Goal: Task Accomplishment & Management: Use online tool/utility

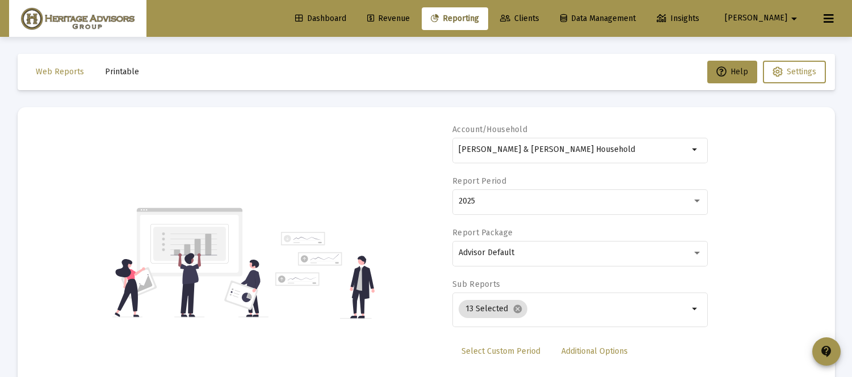
select select "View all"
drag, startPoint x: 632, startPoint y: 142, endPoint x: 631, endPoint y: 150, distance: 8.0
click at [632, 148] on div "[PERSON_NAME] & [PERSON_NAME] Household" at bounding box center [573, 150] width 230 height 28
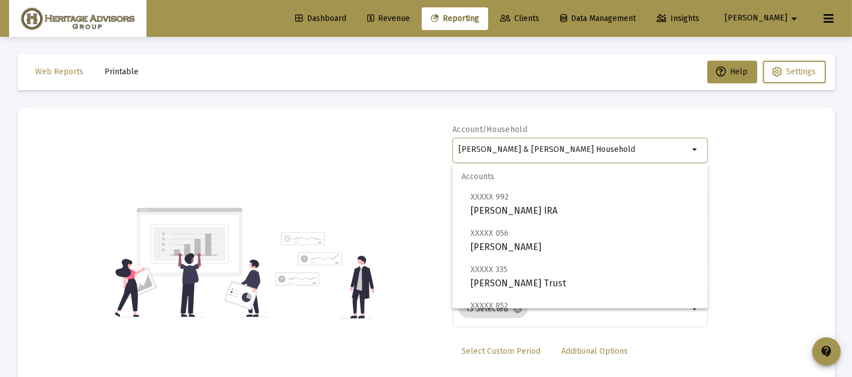
drag, startPoint x: 630, startPoint y: 151, endPoint x: 279, endPoint y: 160, distance: 351.9
click at [279, 161] on div "Account/Household [PERSON_NAME] & [PERSON_NAME] Household arrow_drop_down Repor…" at bounding box center [426, 262] width 783 height 277
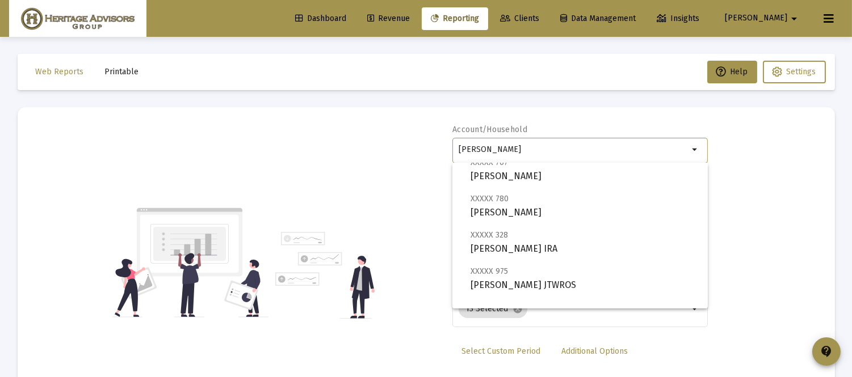
scroll to position [254, 0]
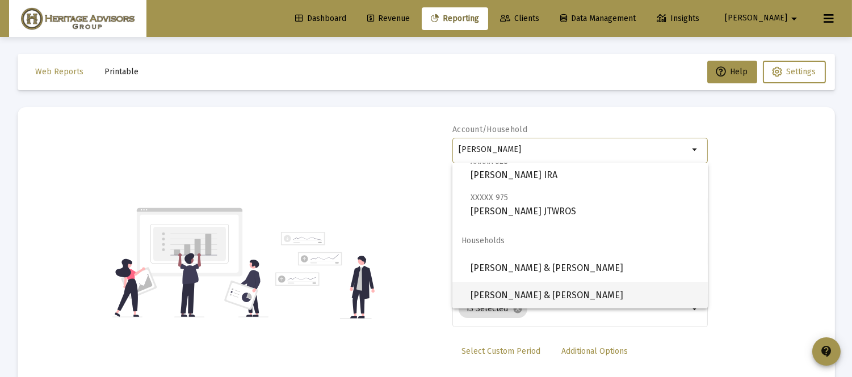
click at [564, 297] on span "[PERSON_NAME] & [PERSON_NAME]" at bounding box center [584, 295] width 228 height 27
type input "[PERSON_NAME] & [PERSON_NAME]"
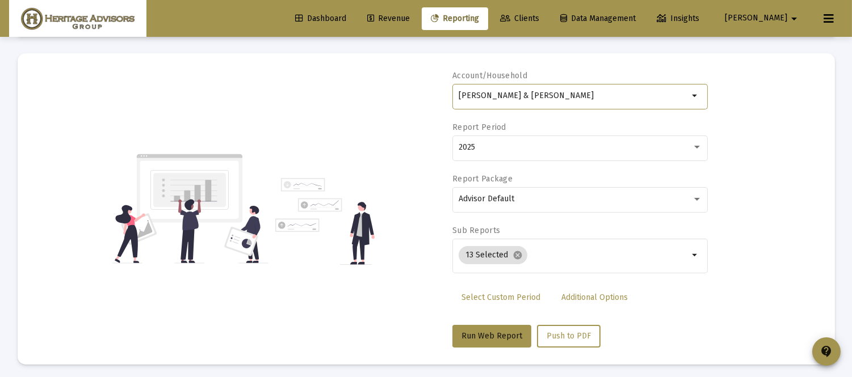
scroll to position [47, 0]
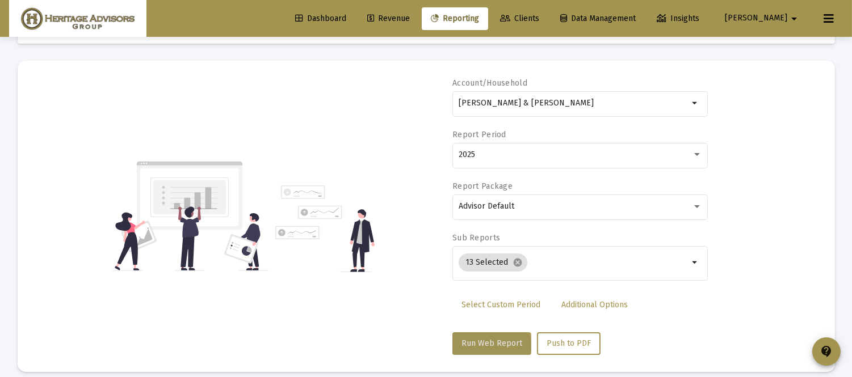
click at [487, 347] on span "Run Web Report" at bounding box center [491, 344] width 61 height 10
select select "View all"
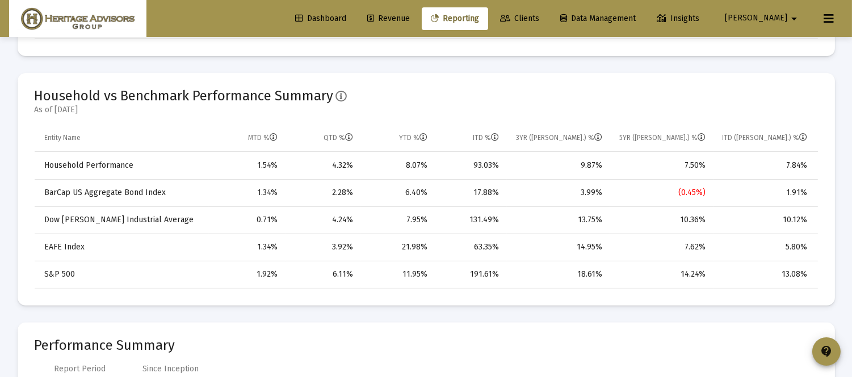
scroll to position [0, 0]
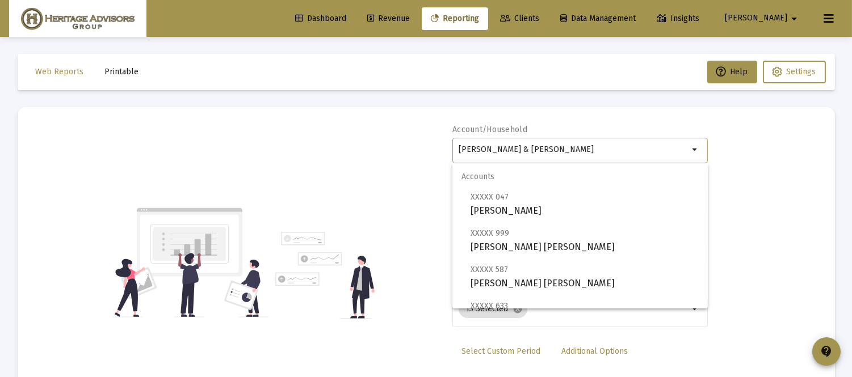
drag, startPoint x: 594, startPoint y: 149, endPoint x: 376, endPoint y: 143, distance: 218.5
click at [389, 150] on div "Account/[PERSON_NAME] & [PERSON_NAME] Household arrow_drop_down Report Period 2…" at bounding box center [426, 262] width 783 height 277
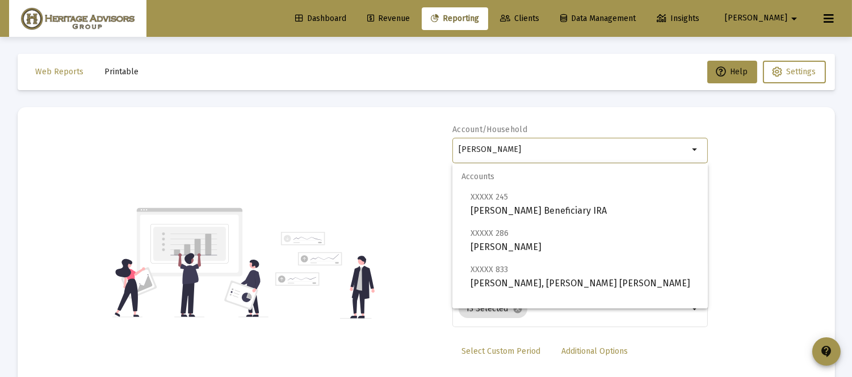
scroll to position [45, 0]
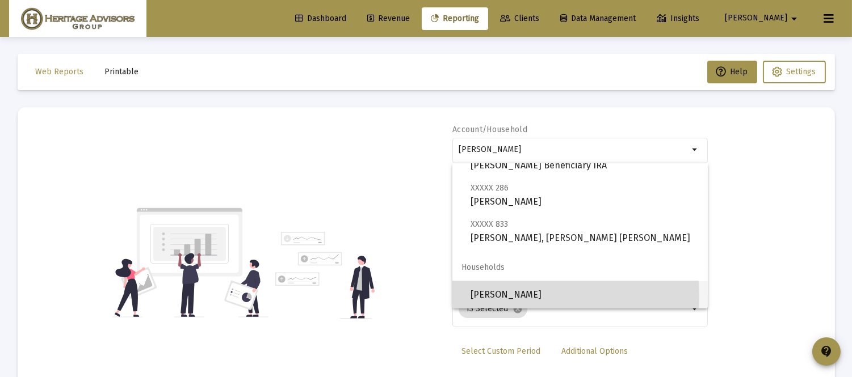
click at [498, 297] on span "[PERSON_NAME]" at bounding box center [584, 294] width 228 height 27
type input "[PERSON_NAME]"
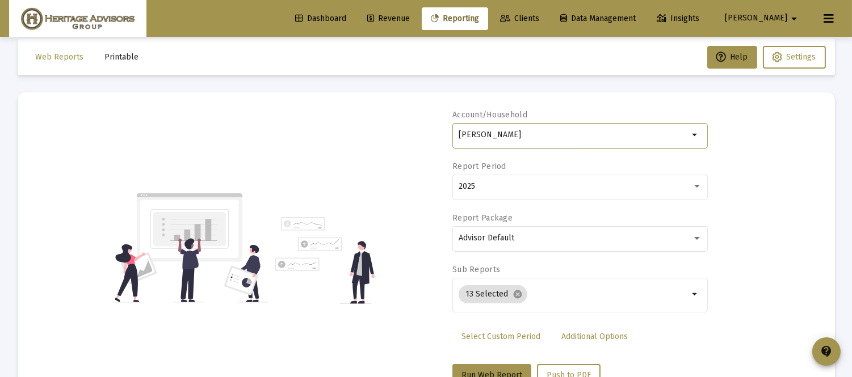
scroll to position [99, 0]
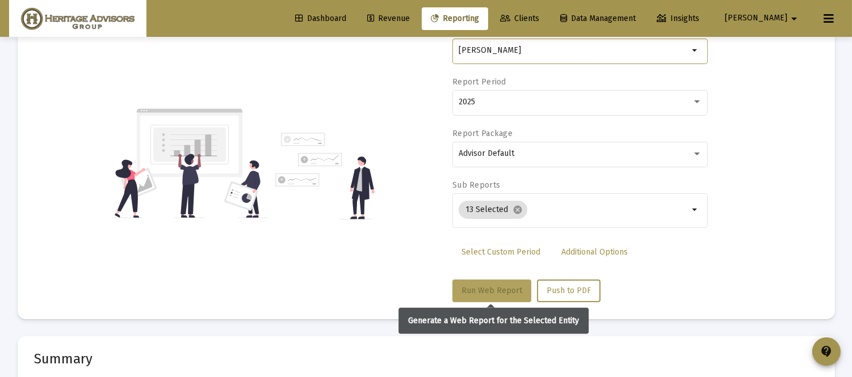
click at [497, 286] on span "Run Web Report" at bounding box center [491, 291] width 61 height 10
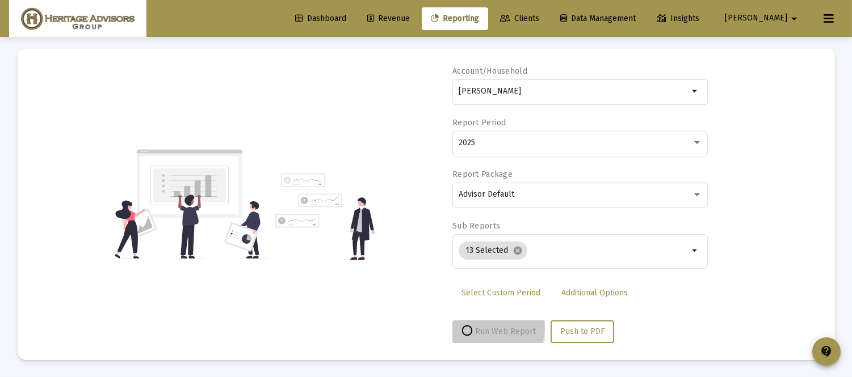
scroll to position [58, 0]
select select "View all"
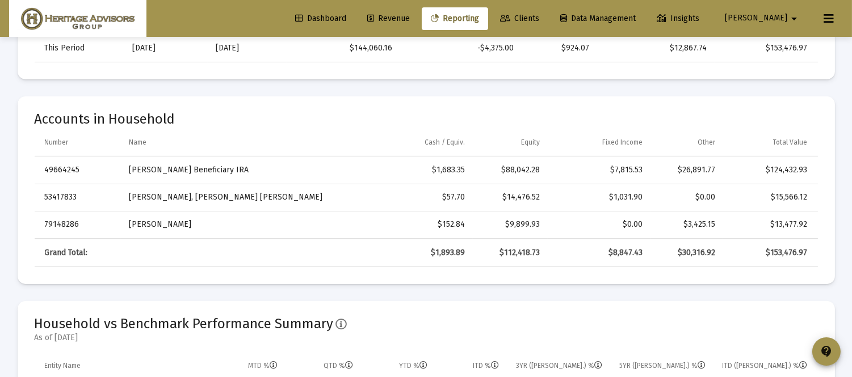
scroll to position [0, 0]
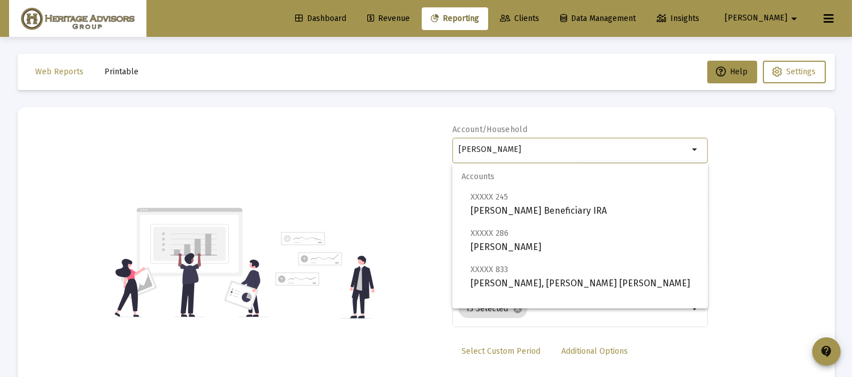
drag, startPoint x: 574, startPoint y: 145, endPoint x: 336, endPoint y: 149, distance: 238.4
click at [338, 155] on div "Account/[PERSON_NAME] arrow_drop_down Report Period 2025 Report Package Advisor…" at bounding box center [426, 262] width 783 height 277
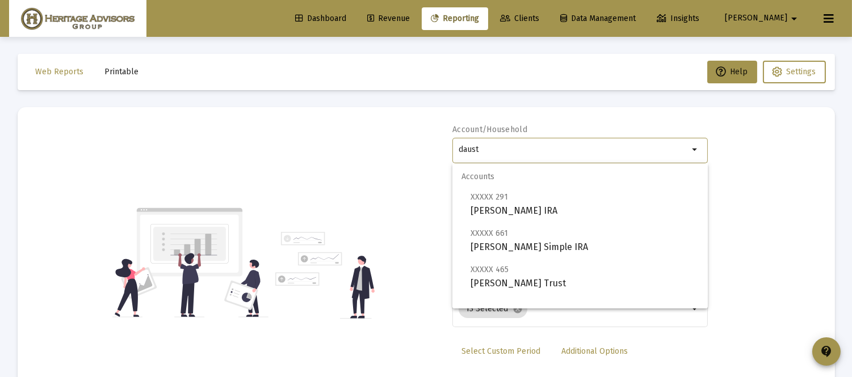
scroll to position [45, 0]
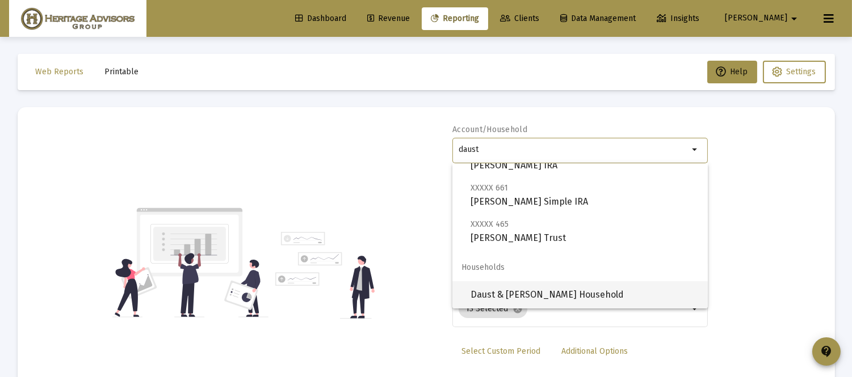
click at [536, 288] on span "Daust & [PERSON_NAME] Household" at bounding box center [584, 294] width 228 height 27
type input "Daust & [PERSON_NAME] Household"
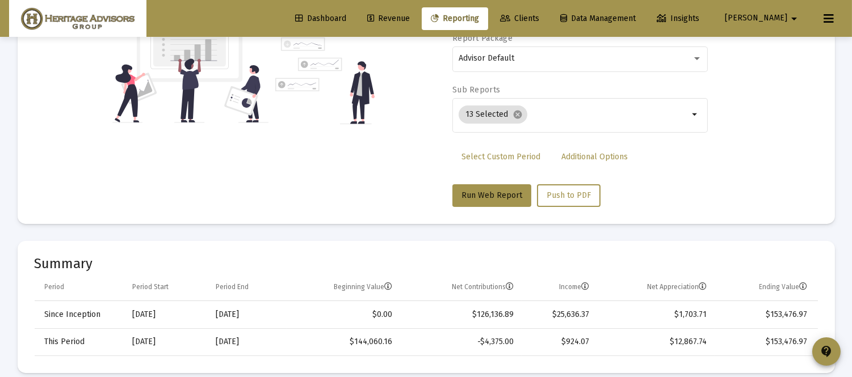
scroll to position [241, 0]
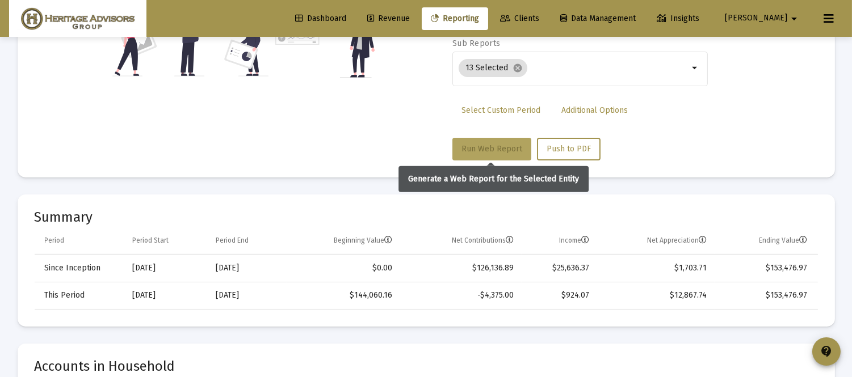
click at [473, 145] on span "Run Web Report" at bounding box center [491, 149] width 61 height 10
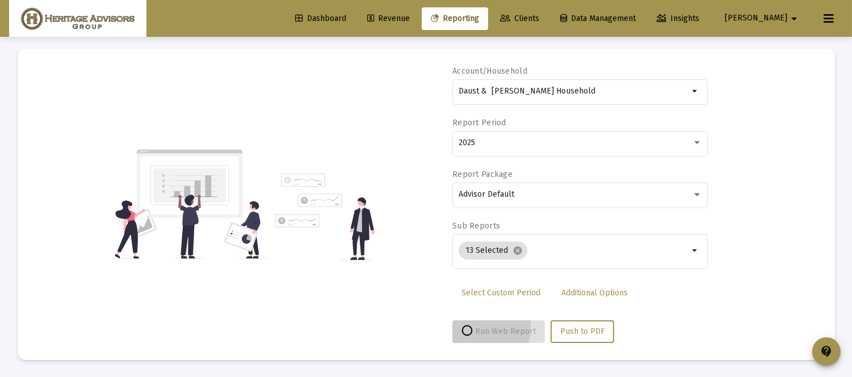
scroll to position [58, 0]
select select "View all"
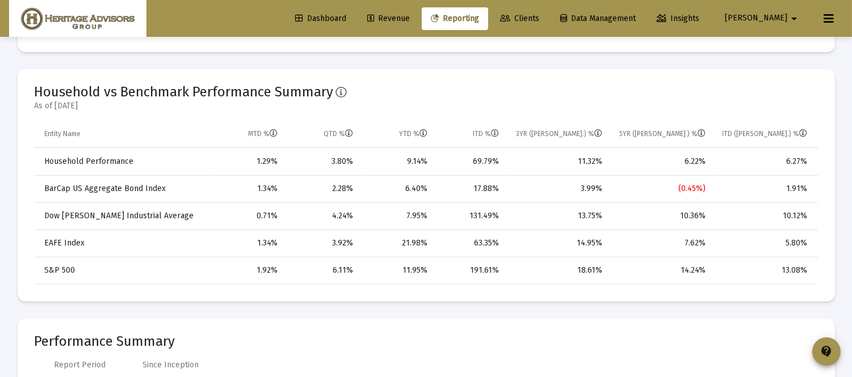
scroll to position [0, 0]
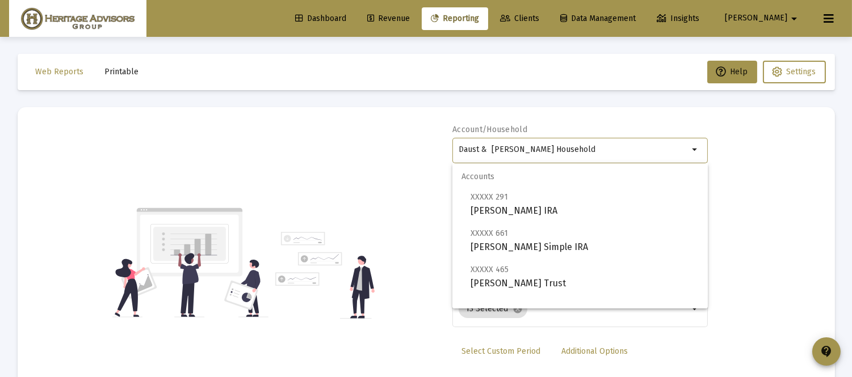
drag, startPoint x: 582, startPoint y: 148, endPoint x: 290, endPoint y: 146, distance: 292.2
click at [310, 157] on div "Account/Household Daust & [PERSON_NAME] Household arrow_drop_down Report Period…" at bounding box center [426, 262] width 783 height 277
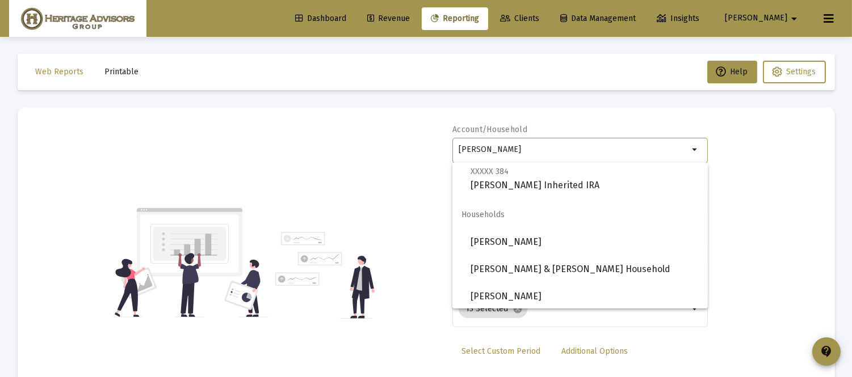
scroll to position [281, 0]
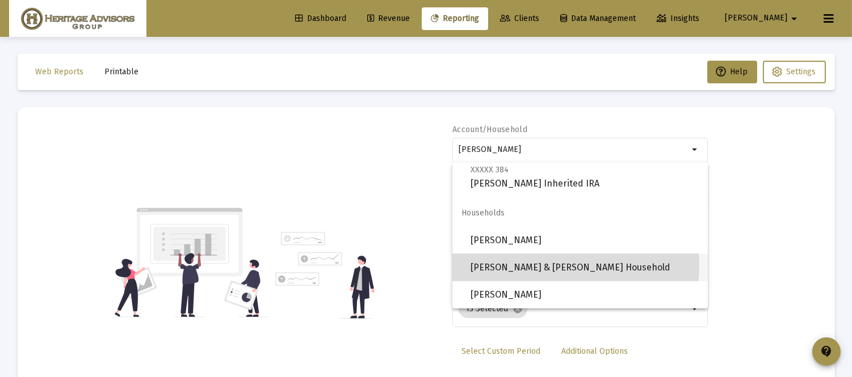
click at [546, 264] on span "[PERSON_NAME] & [PERSON_NAME] Household" at bounding box center [584, 267] width 228 height 27
type input "[PERSON_NAME] & [PERSON_NAME] Household"
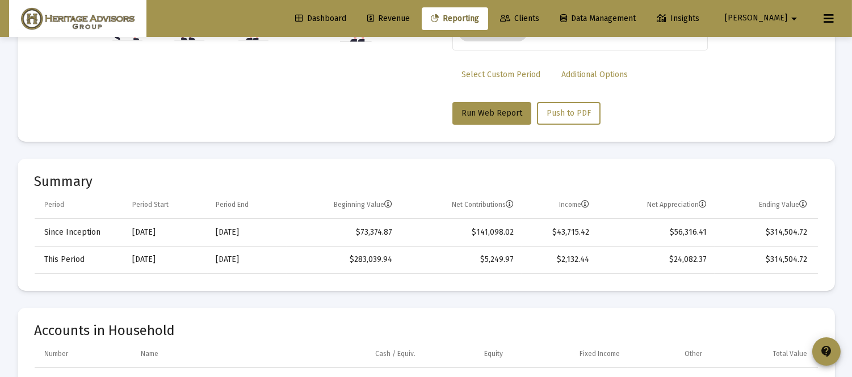
scroll to position [222, 0]
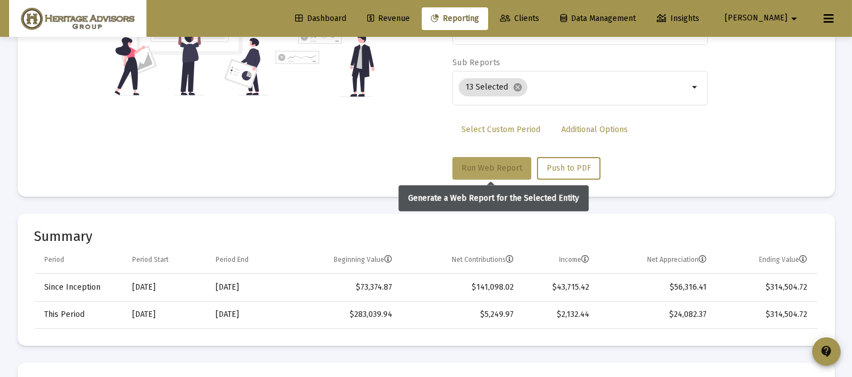
click at [501, 167] on span "Run Web Report" at bounding box center [491, 168] width 61 height 10
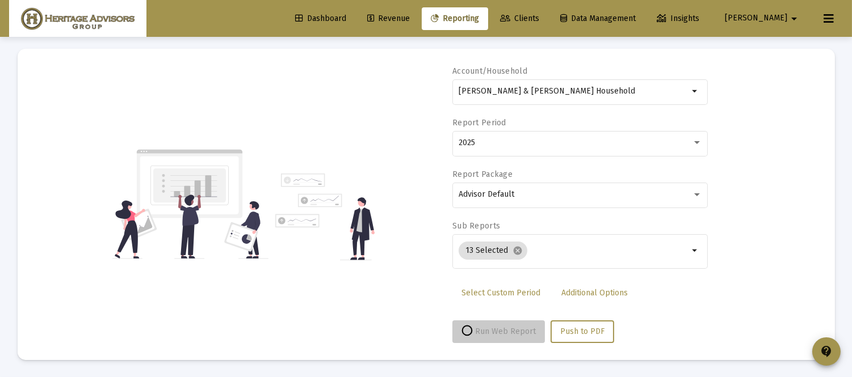
scroll to position [58, 0]
select select "View all"
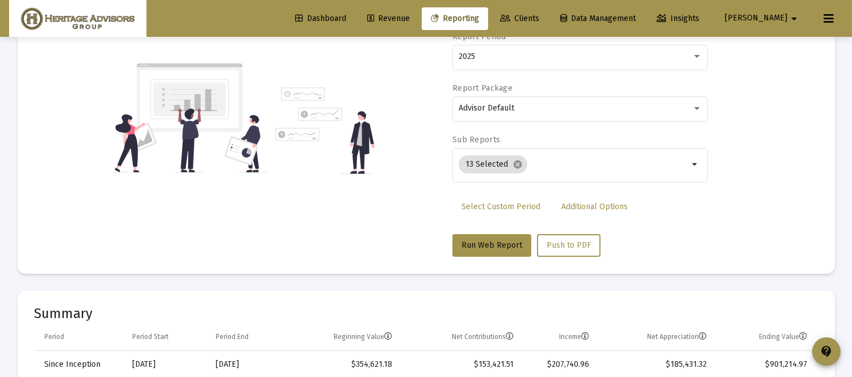
scroll to position [0, 0]
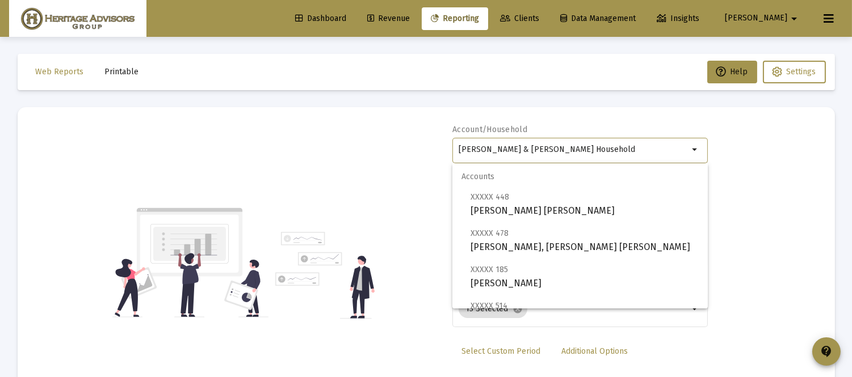
drag, startPoint x: 567, startPoint y: 159, endPoint x: 313, endPoint y: 180, distance: 255.7
click at [313, 180] on div "Account/[PERSON_NAME] & [PERSON_NAME] Household arrow_drop_down Report Period 2…" at bounding box center [426, 262] width 783 height 277
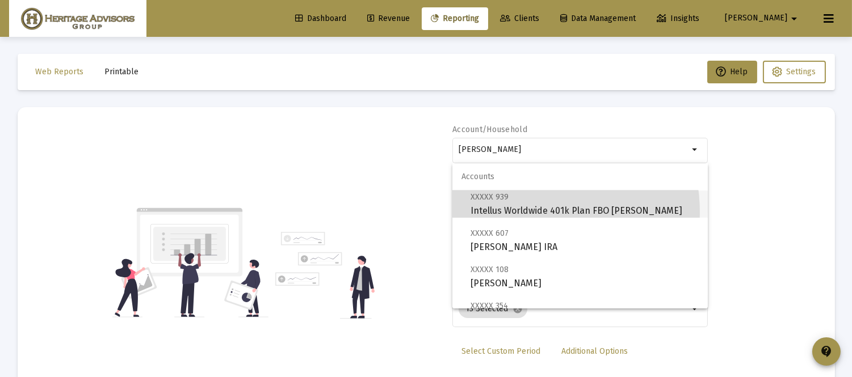
click at [511, 213] on span "XXXXX 939 Intellus Worldwide 401k Plan FBO [PERSON_NAME]" at bounding box center [584, 204] width 228 height 28
type input "Intellus Worldwide 401k Plan FBO [PERSON_NAME]"
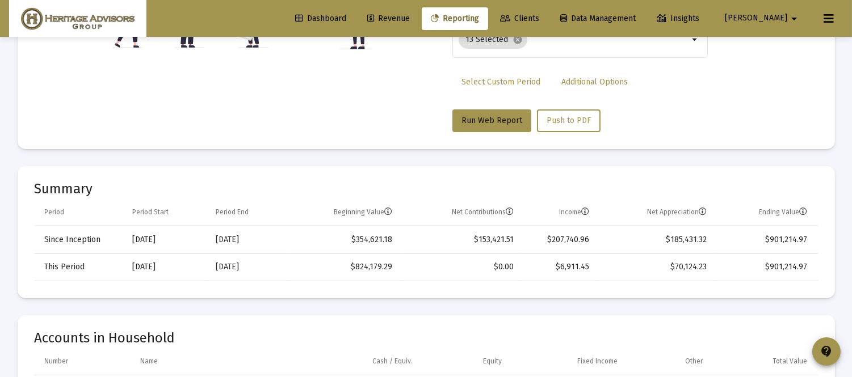
scroll to position [277, 0]
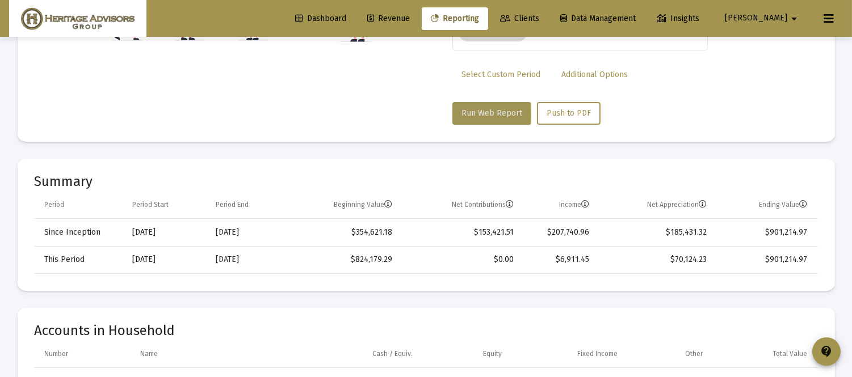
click at [487, 114] on span "Run Web Report" at bounding box center [491, 113] width 61 height 10
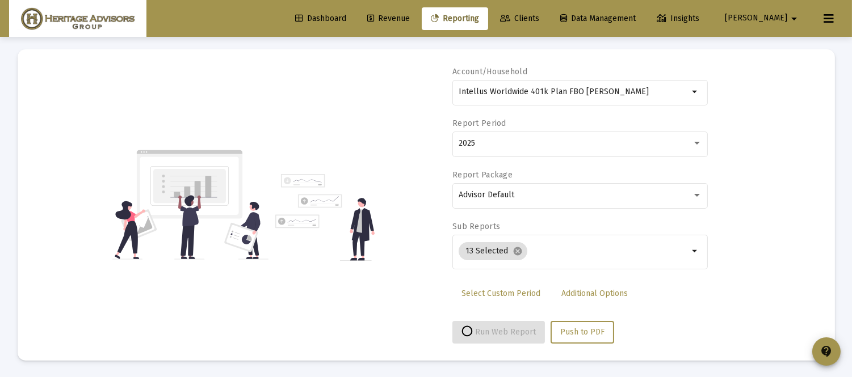
select select "View all"
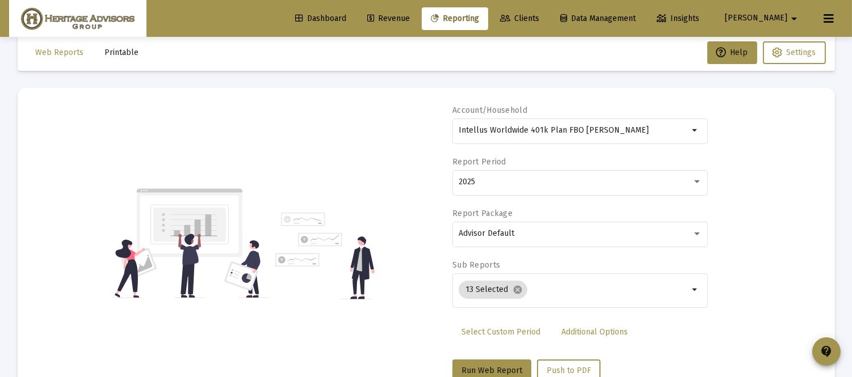
scroll to position [0, 0]
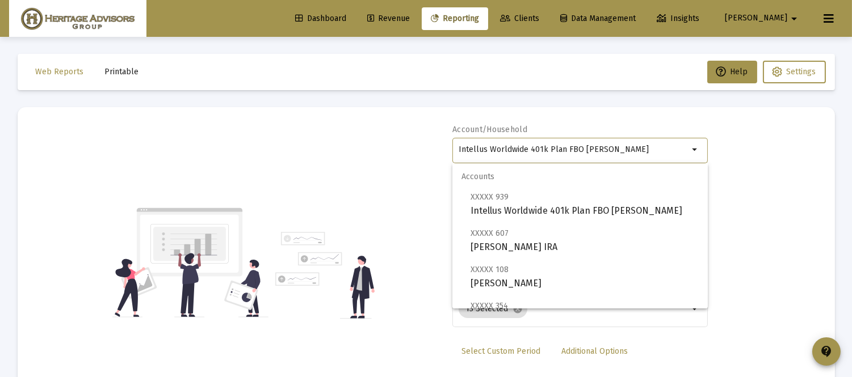
click at [647, 149] on input "Intellus Worldwide 401k Plan FBO [PERSON_NAME]" at bounding box center [573, 149] width 230 height 9
drag, startPoint x: 644, startPoint y: 148, endPoint x: 260, endPoint y: 180, distance: 385.5
click at [259, 180] on div "Account/Household Intellus Worldwide 401k Plan FBO [PERSON_NAME] arrow_drop_dow…" at bounding box center [426, 262] width 783 height 277
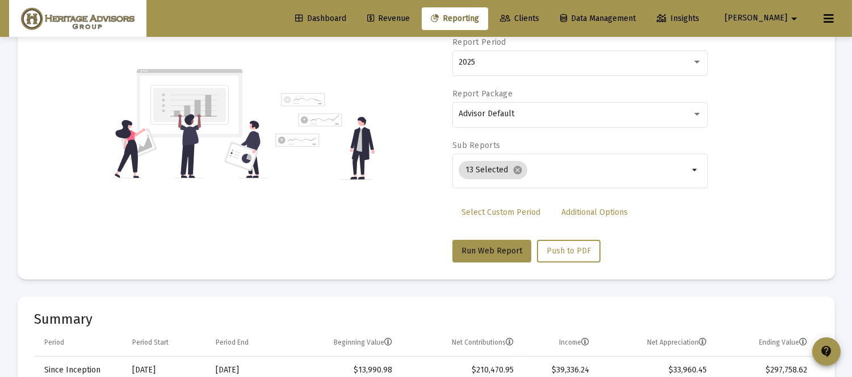
scroll to position [146, 0]
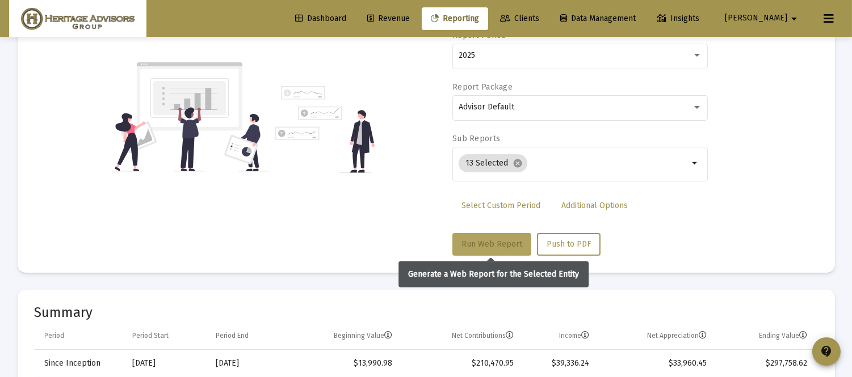
click at [478, 242] on span "Run Web Report" at bounding box center [491, 244] width 61 height 10
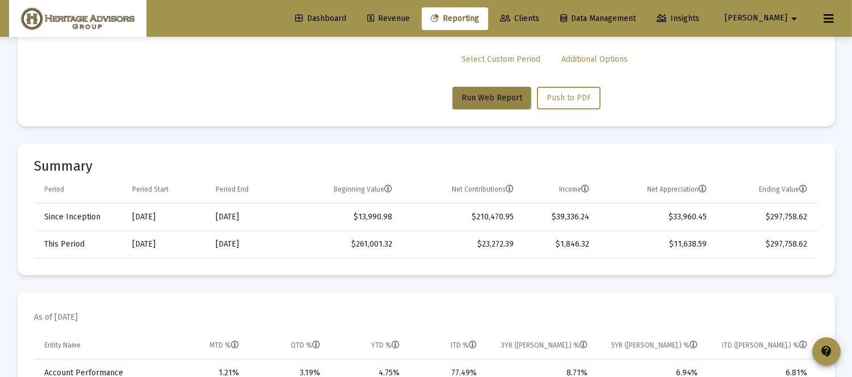
scroll to position [237, 0]
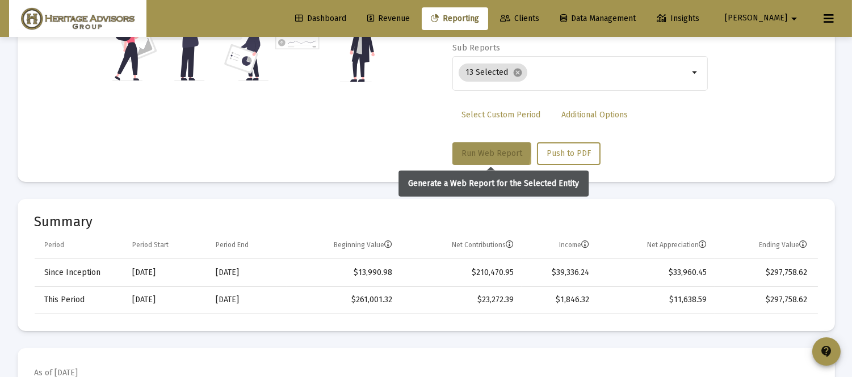
click at [496, 155] on span "Run Web Report" at bounding box center [491, 154] width 61 height 10
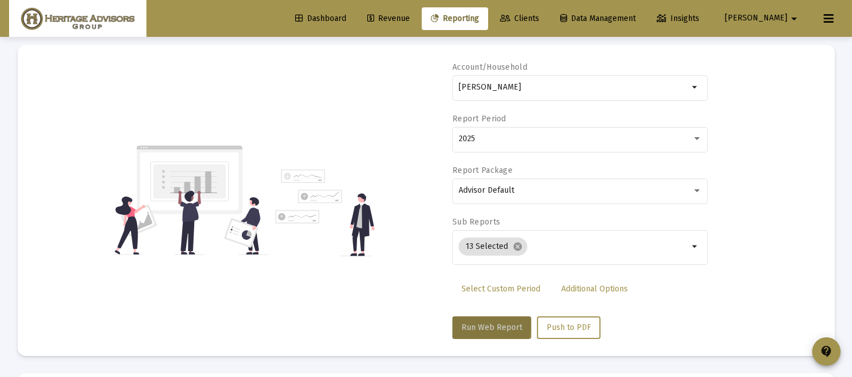
scroll to position [0, 0]
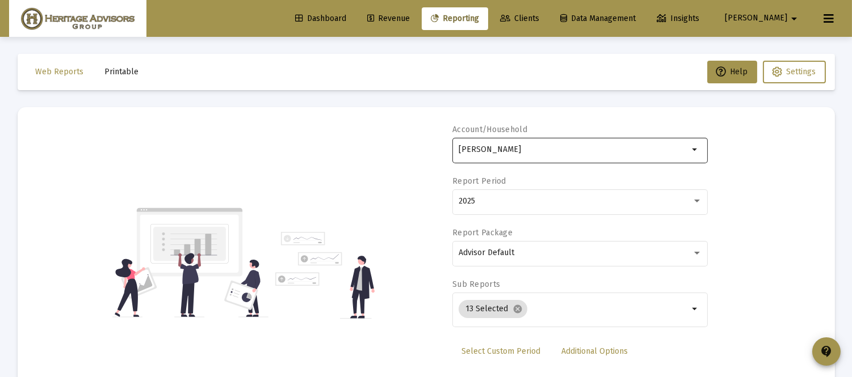
click at [690, 151] on mat-icon "arrow_drop_down" at bounding box center [695, 150] width 14 height 14
click at [697, 150] on mat-icon "arrow_drop_down" at bounding box center [695, 150] width 14 height 14
drag, startPoint x: 537, startPoint y: 144, endPoint x: 399, endPoint y: 158, distance: 138.6
click at [400, 158] on div "Account/Household [PERSON_NAME] arrow_drop_down Report Period 2025 Report Packa…" at bounding box center [426, 262] width 783 height 277
drag, startPoint x: 485, startPoint y: 150, endPoint x: 347, endPoint y: 178, distance: 141.2
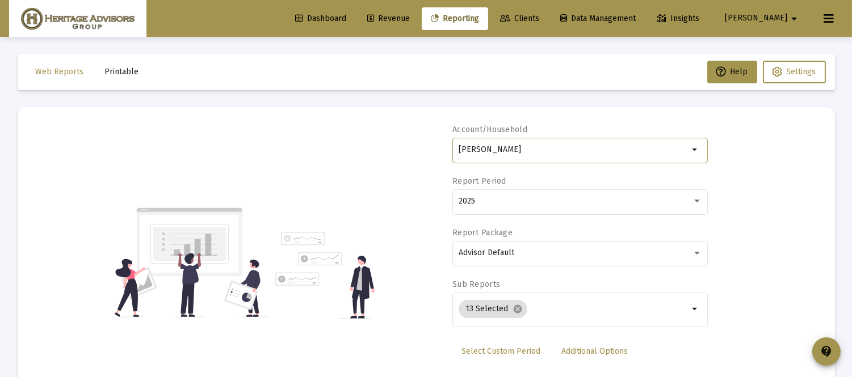
click at [347, 178] on div "Account/Household [PERSON_NAME] arrow_drop_down Report Period 2025 Report Packa…" at bounding box center [426, 262] width 783 height 277
type input "d"
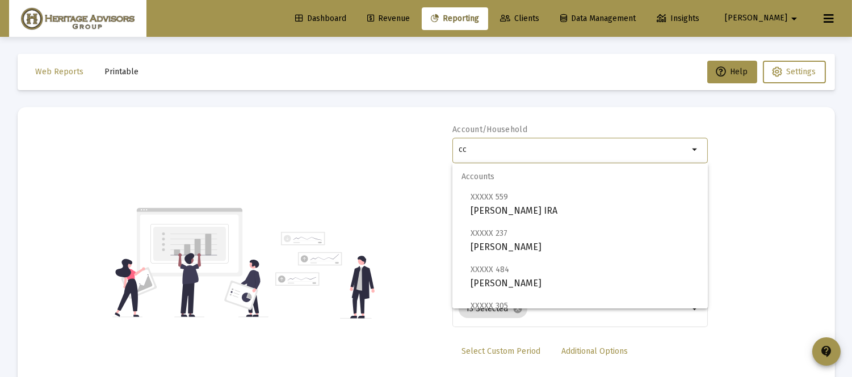
type input "c"
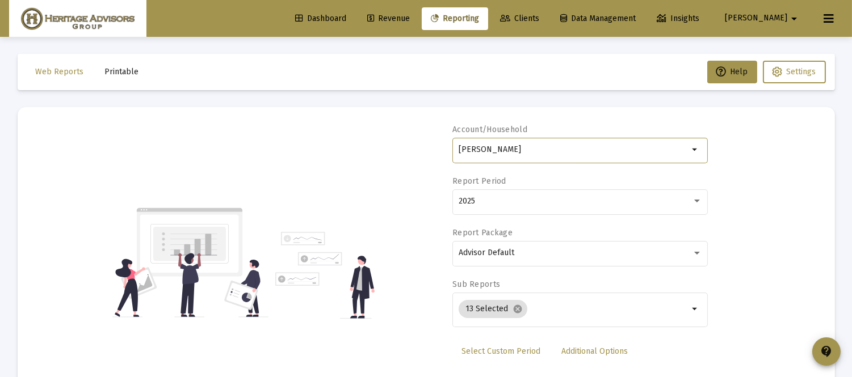
click at [566, 154] on div "[PERSON_NAME]" at bounding box center [573, 150] width 230 height 28
type input "m"
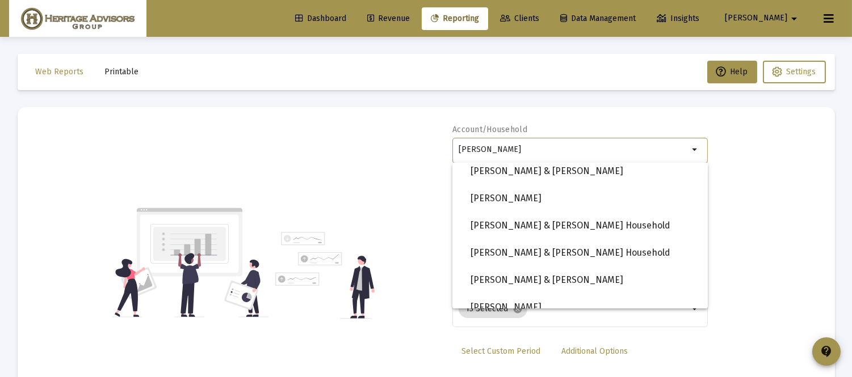
scroll to position [807, 0]
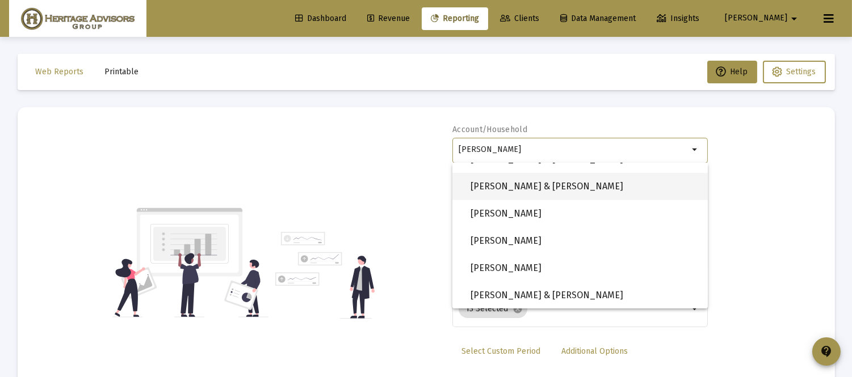
click at [572, 191] on span "[PERSON_NAME] & [PERSON_NAME]" at bounding box center [584, 186] width 228 height 27
type input "[PERSON_NAME] & [PERSON_NAME]"
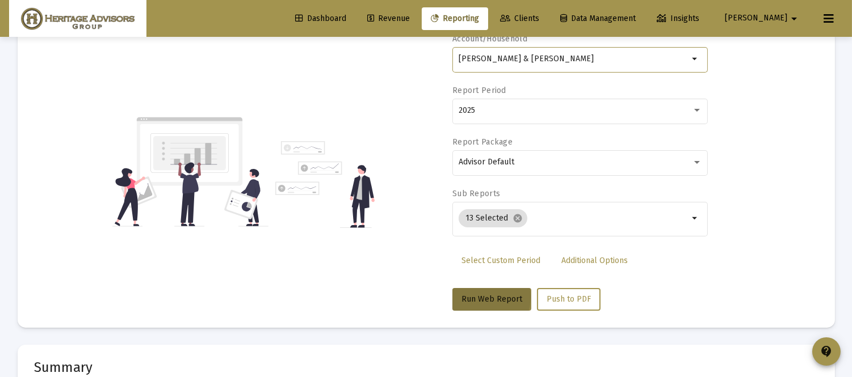
scroll to position [167, 0]
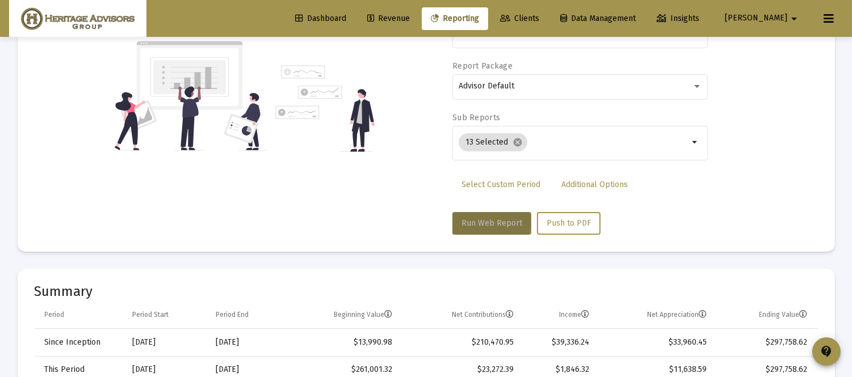
click at [496, 223] on span "Run Web Report" at bounding box center [491, 223] width 61 height 10
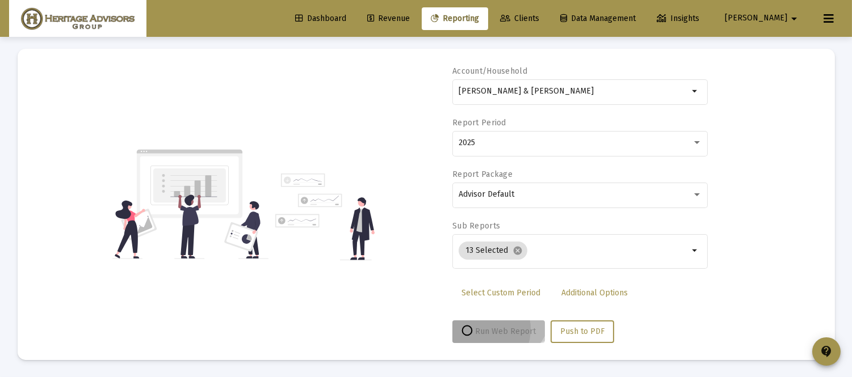
scroll to position [58, 0]
select select "View all"
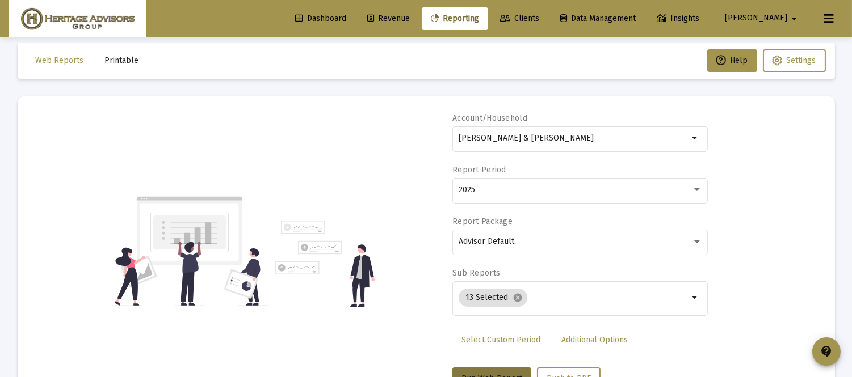
scroll to position [0, 0]
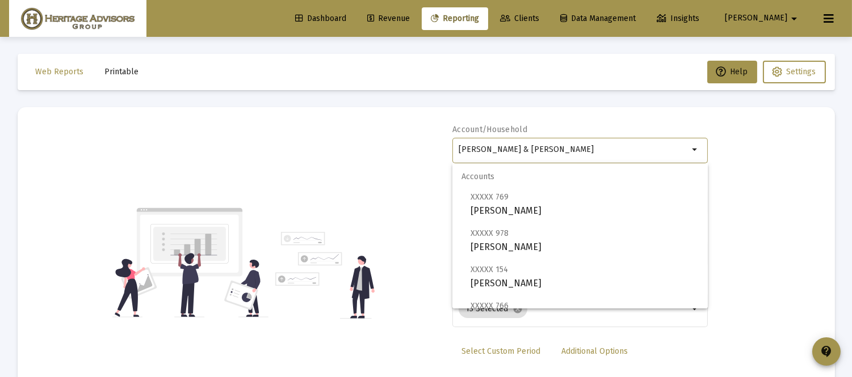
drag, startPoint x: 606, startPoint y: 151, endPoint x: 280, endPoint y: 127, distance: 326.6
click at [284, 129] on div "Account/[PERSON_NAME] & [PERSON_NAME] Household arrow_drop_down Report Period 2…" at bounding box center [426, 262] width 783 height 277
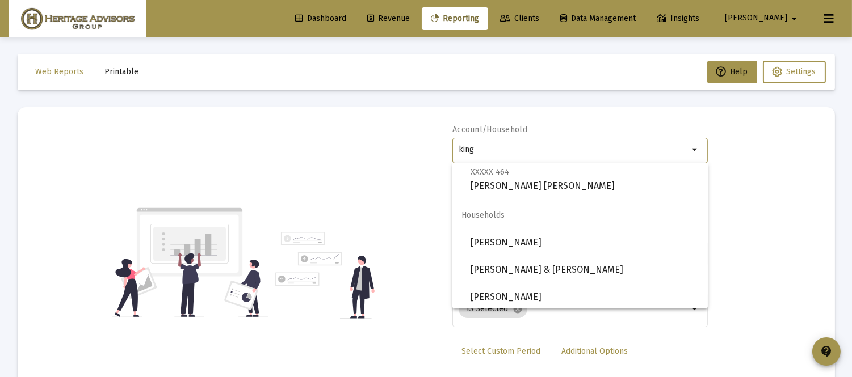
scroll to position [526, 0]
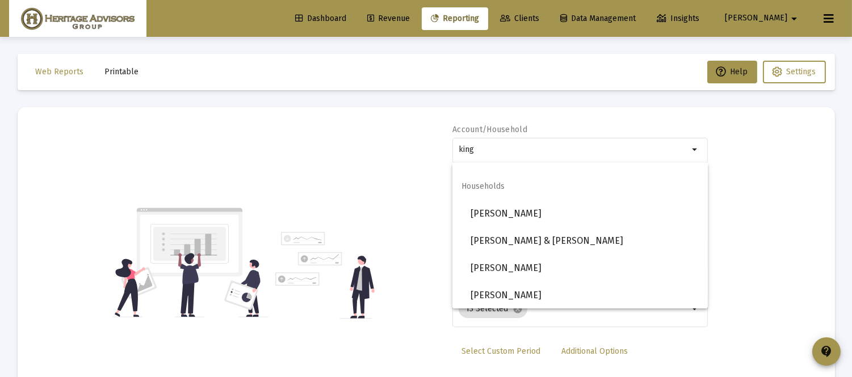
click at [486, 199] on span "Households" at bounding box center [579, 186] width 255 height 27
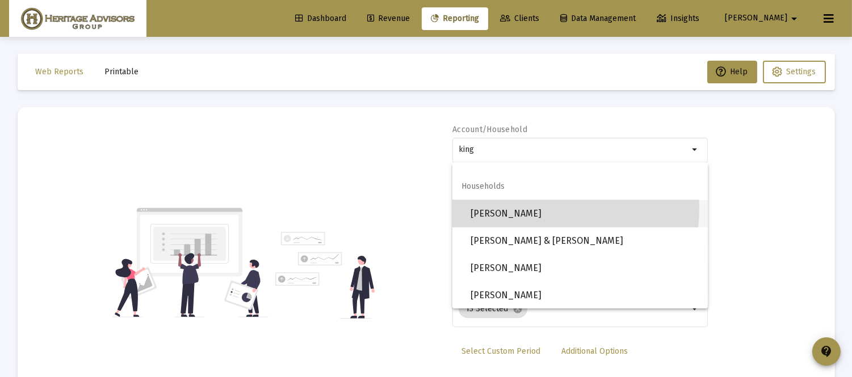
click at [502, 207] on span "[PERSON_NAME]" at bounding box center [584, 213] width 228 height 27
type input "[PERSON_NAME]"
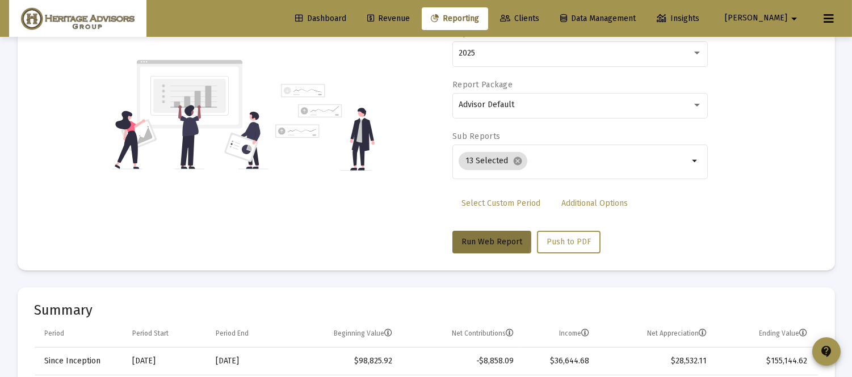
scroll to position [163, 0]
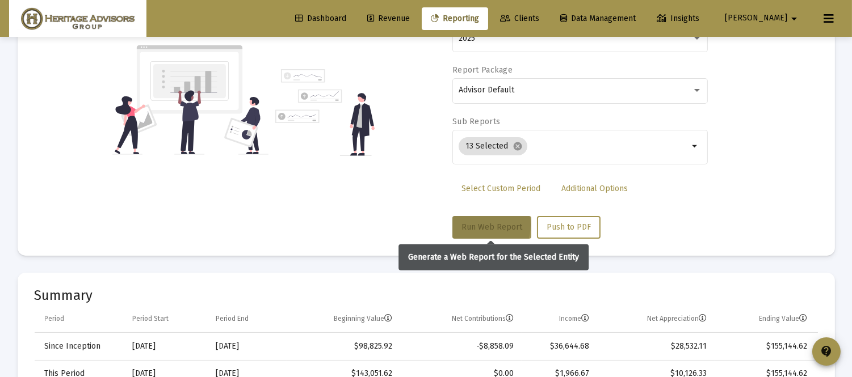
click at [494, 223] on span "Run Web Report" at bounding box center [491, 227] width 61 height 10
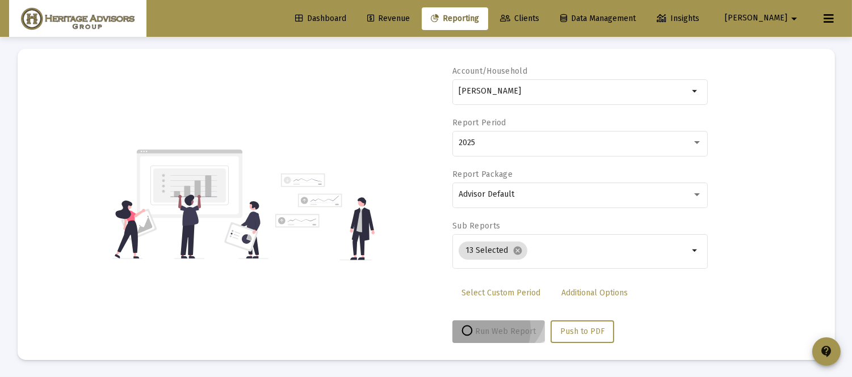
scroll to position [58, 0]
select select "View all"
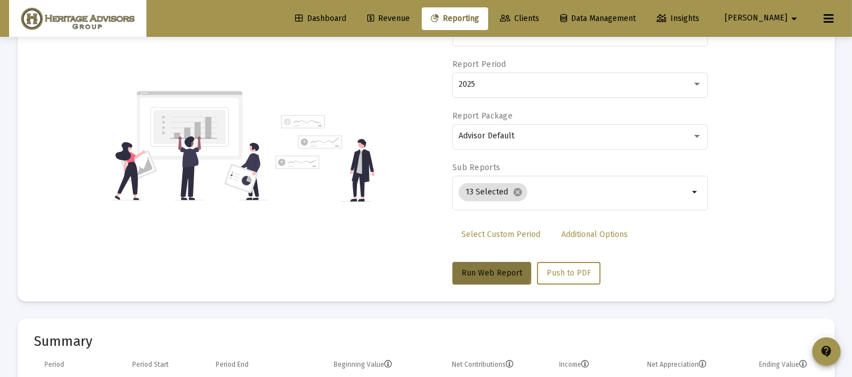
scroll to position [0, 0]
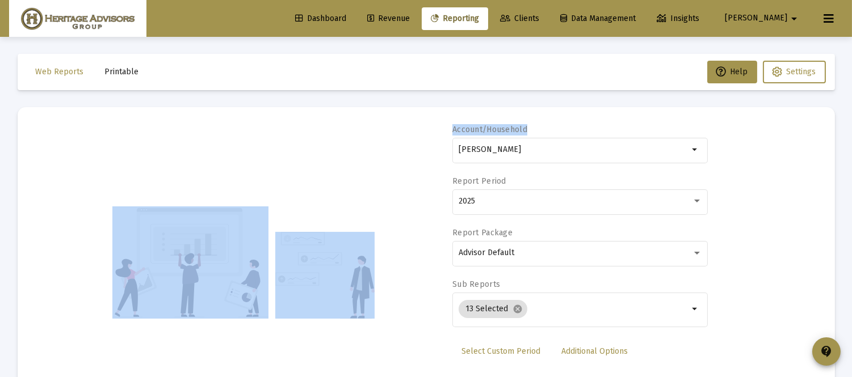
drag, startPoint x: 569, startPoint y: 144, endPoint x: 355, endPoint y: 186, distance: 217.9
click at [368, 185] on div "Account/Household [PERSON_NAME] Household arrow_drop_down Report Period 2025 Re…" at bounding box center [426, 262] width 783 height 277
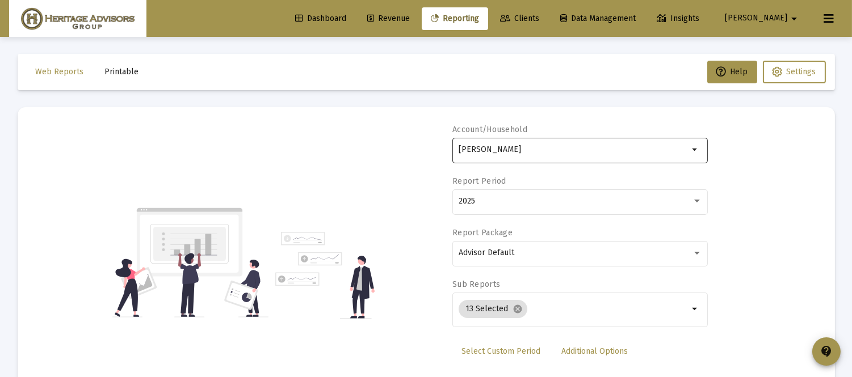
click at [545, 153] on input "[PERSON_NAME]" at bounding box center [573, 149] width 230 height 9
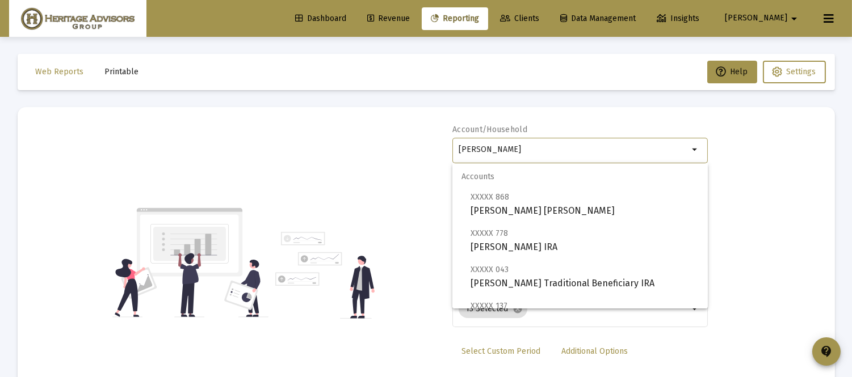
drag, startPoint x: 546, startPoint y: 153, endPoint x: 349, endPoint y: 180, distance: 198.8
click at [347, 186] on div "Account/Household [PERSON_NAME] Household arrow_drop_down Report Period 2025 Re…" at bounding box center [426, 262] width 783 height 277
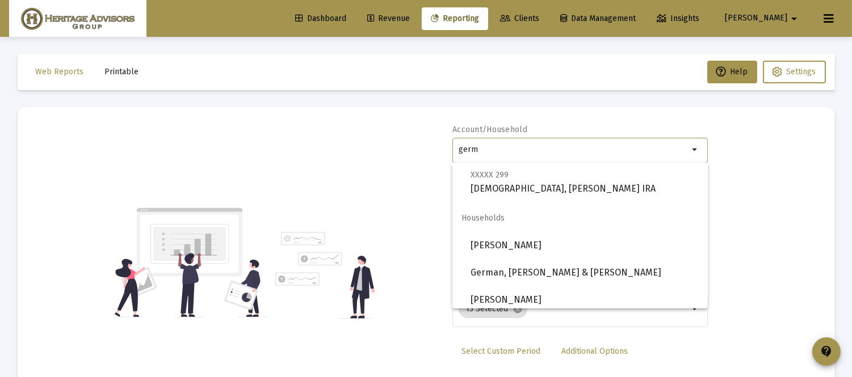
scroll to position [318, 0]
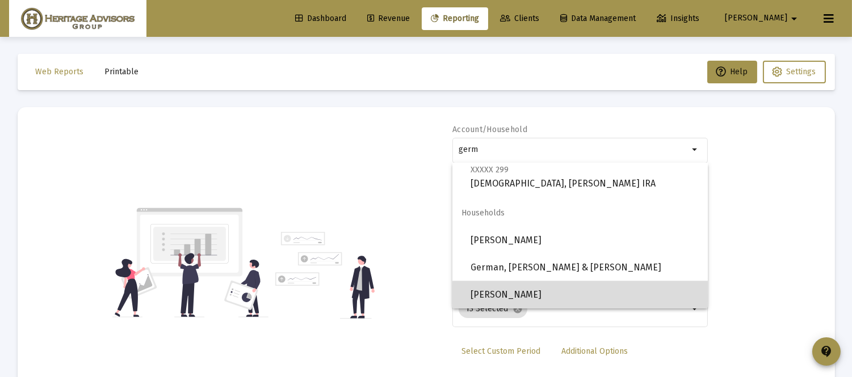
click at [592, 295] on span "[PERSON_NAME]" at bounding box center [584, 294] width 228 height 27
type input "[PERSON_NAME]"
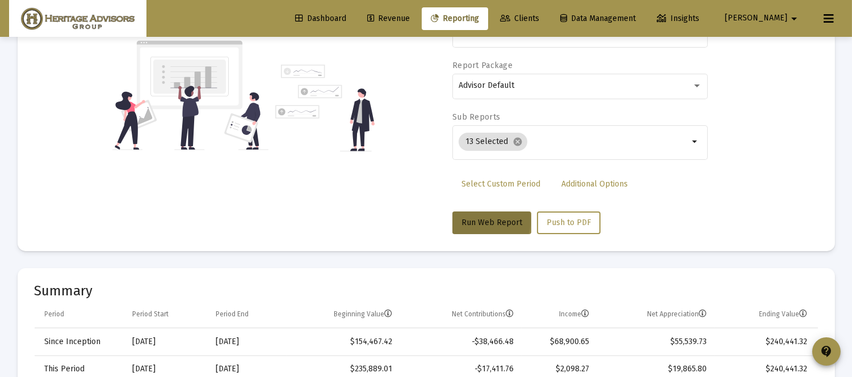
scroll to position [274, 0]
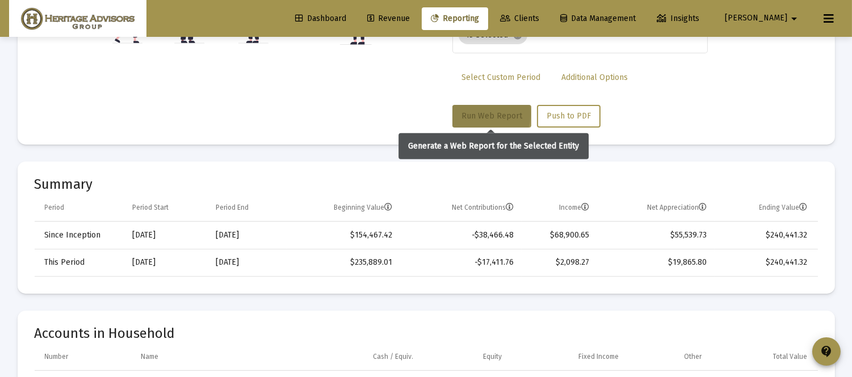
click at [491, 112] on span "Run Web Report" at bounding box center [491, 116] width 61 height 10
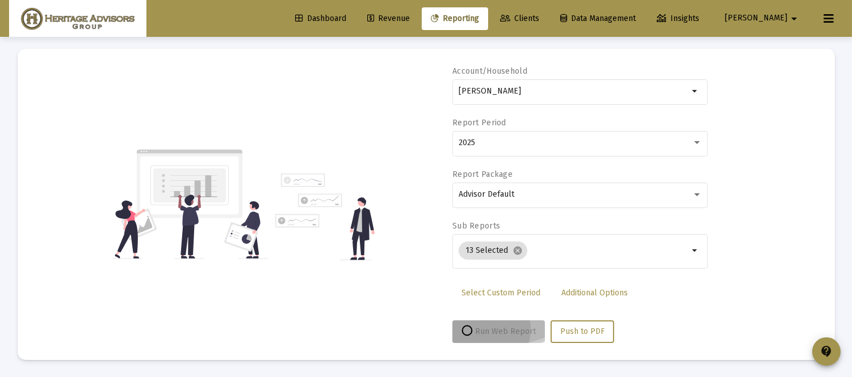
scroll to position [58, 0]
select select "View all"
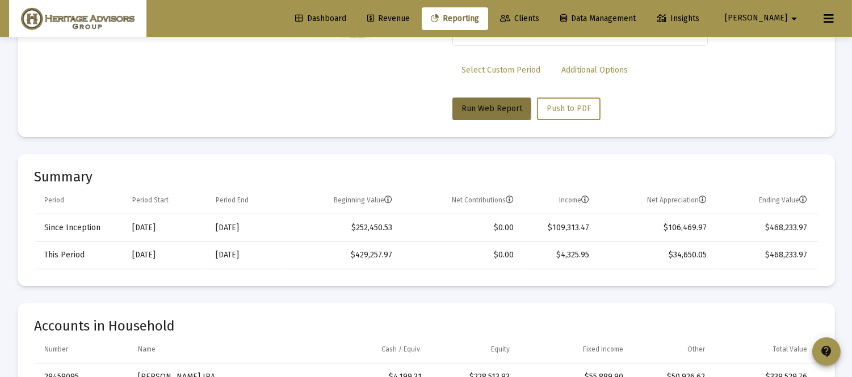
scroll to position [0, 0]
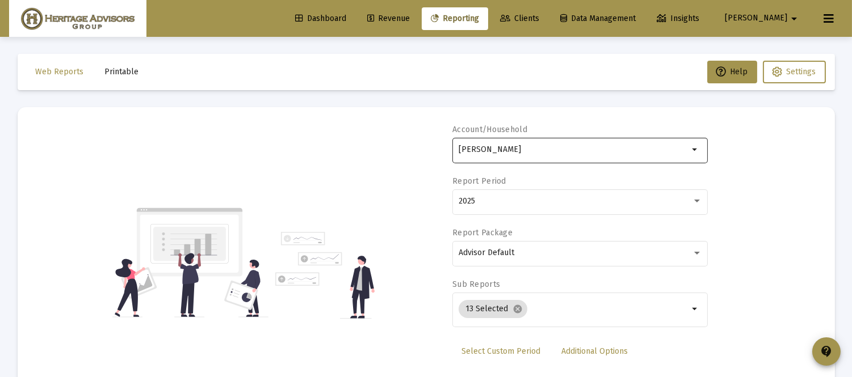
click at [619, 154] on div "[PERSON_NAME]" at bounding box center [573, 150] width 230 height 28
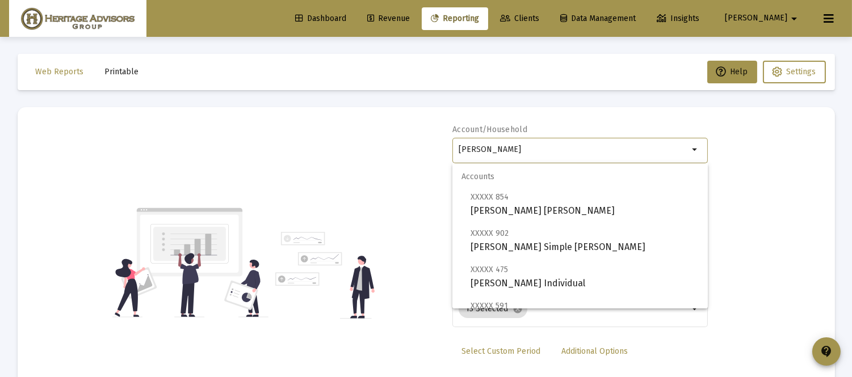
drag, startPoint x: 608, startPoint y: 145, endPoint x: 313, endPoint y: 156, distance: 295.3
click at [325, 163] on div "Account/Household [PERSON_NAME] arrow_drop_down Report Period 2025 Report Packa…" at bounding box center [426, 262] width 783 height 277
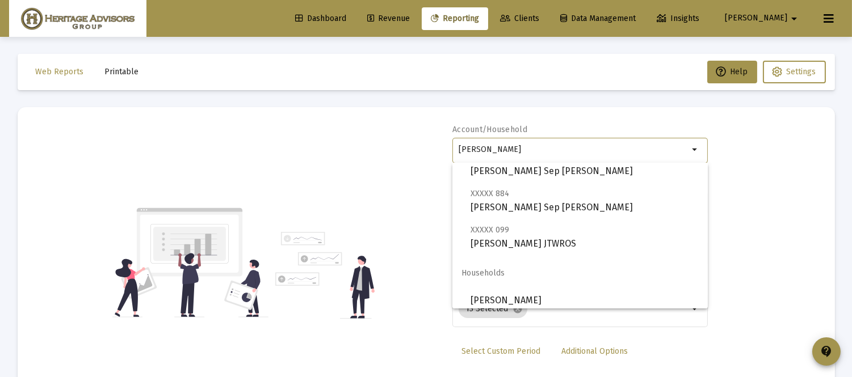
scroll to position [435, 0]
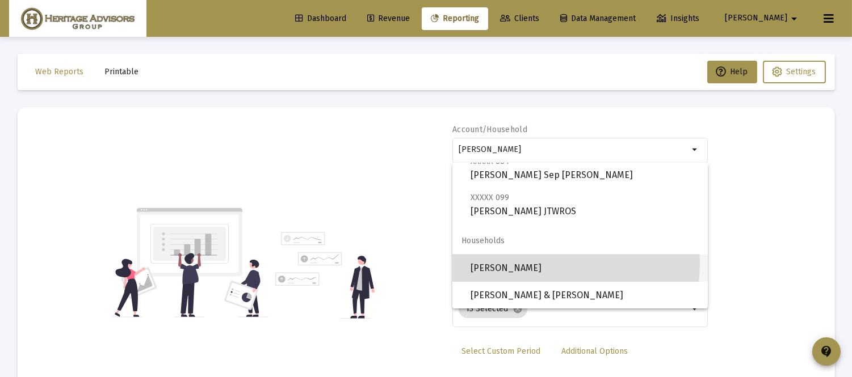
click at [534, 262] on span "[PERSON_NAME]" at bounding box center [584, 268] width 228 height 27
type input "[PERSON_NAME]"
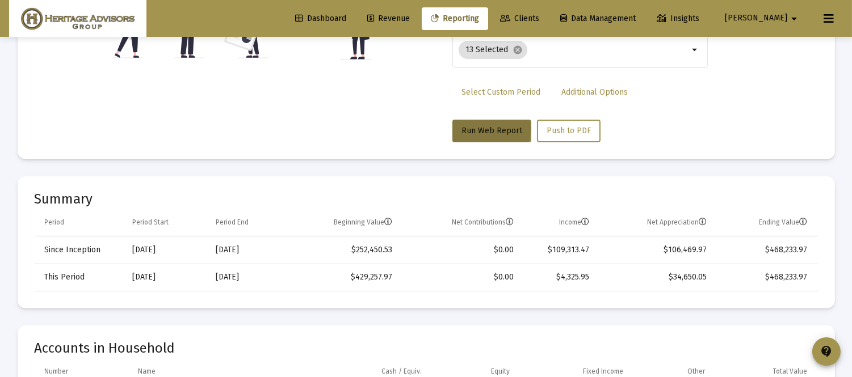
scroll to position [268, 0]
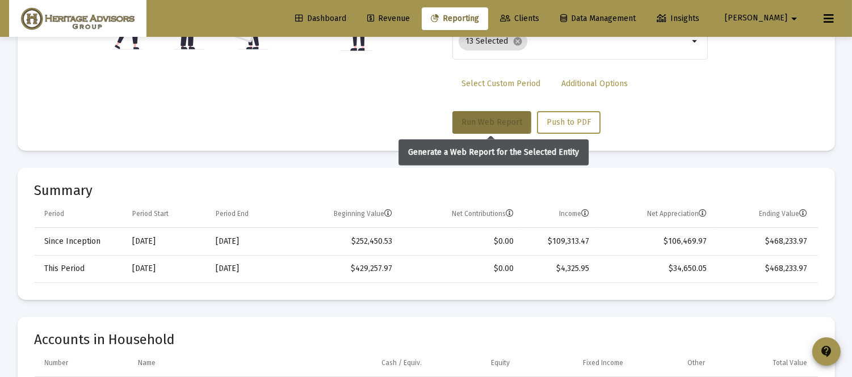
click at [491, 120] on span "Run Web Report" at bounding box center [491, 122] width 61 height 10
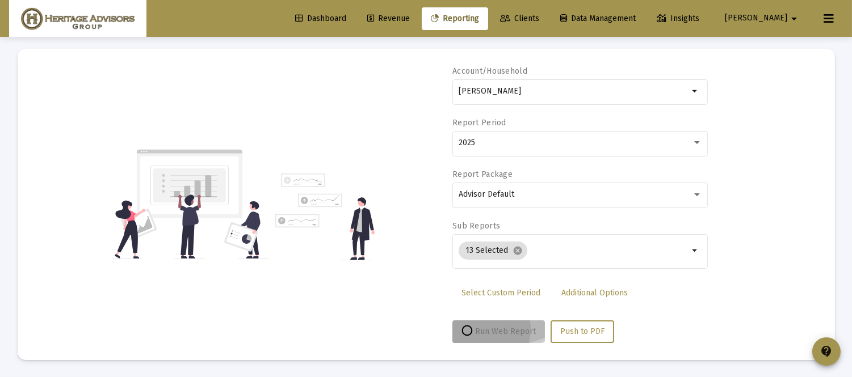
scroll to position [58, 0]
select select "View all"
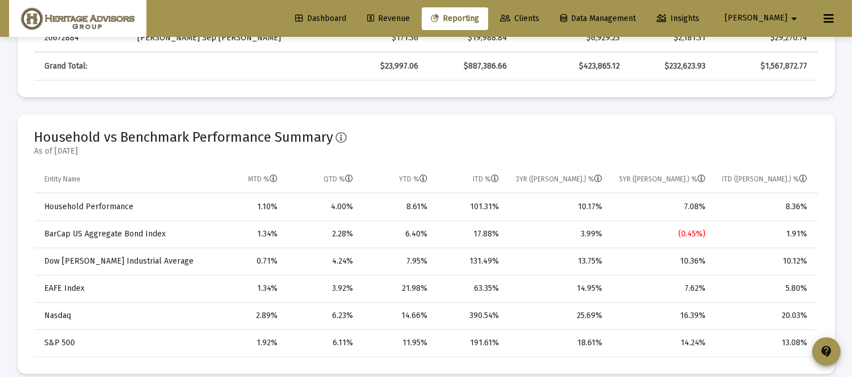
scroll to position [0, 0]
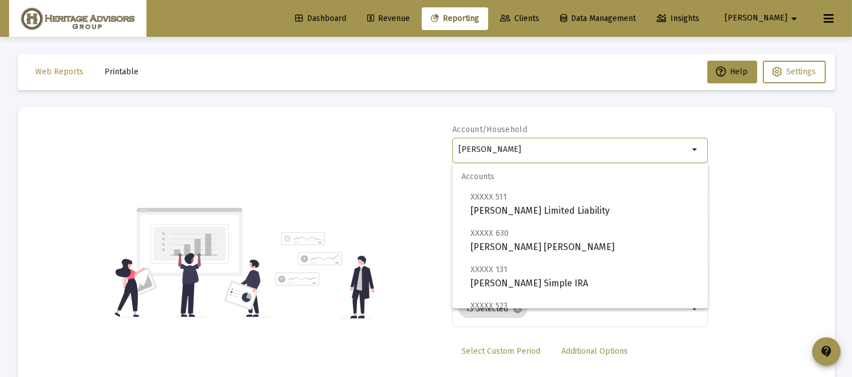
drag, startPoint x: 585, startPoint y: 148, endPoint x: 360, endPoint y: 197, distance: 230.5
click at [372, 196] on div "Account/[PERSON_NAME] arrow_drop_down Report Period 2025 Report Package Advisor…" at bounding box center [426, 262] width 783 height 277
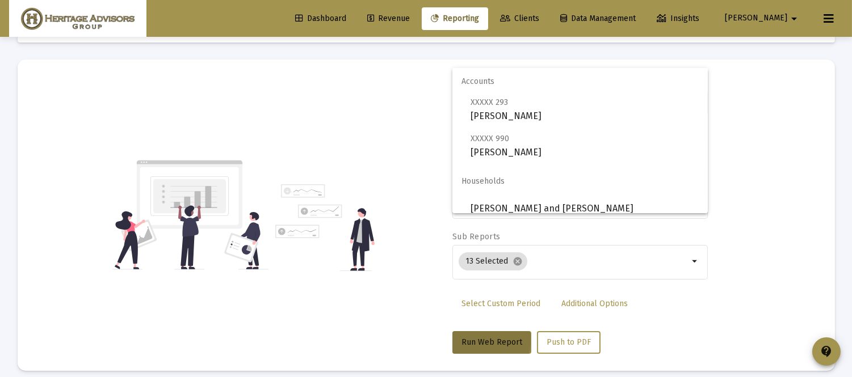
scroll to position [95, 0]
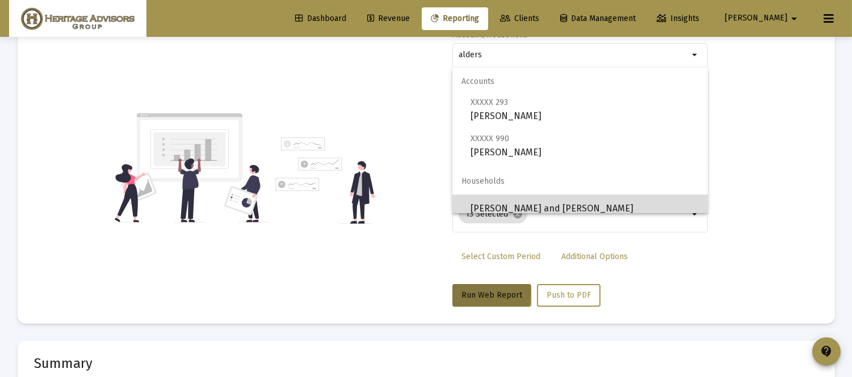
click at [591, 199] on span "[PERSON_NAME] and [PERSON_NAME]" at bounding box center [584, 208] width 228 height 27
type input "[PERSON_NAME] and [PERSON_NAME]"
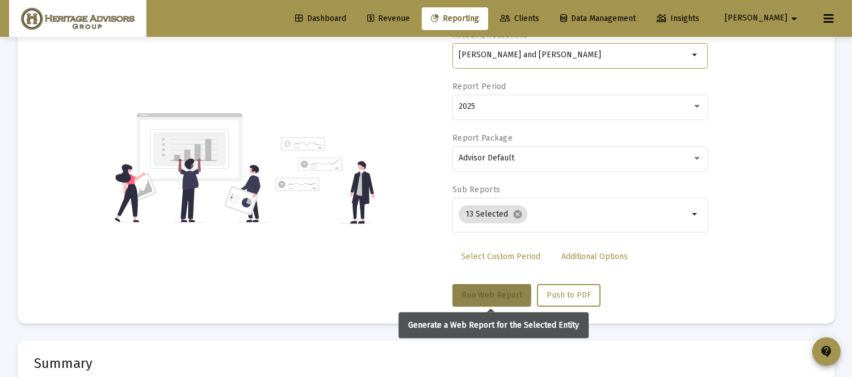
click at [506, 297] on span "Run Web Report" at bounding box center [491, 296] width 61 height 10
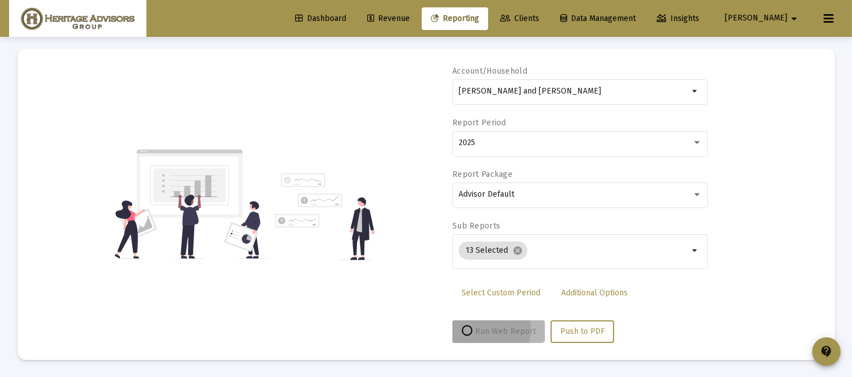
scroll to position [58, 0]
select select "View all"
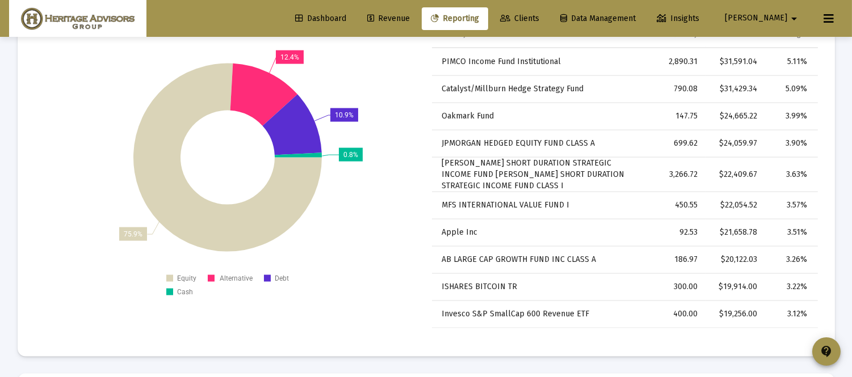
scroll to position [2959, 0]
